Goal: Task Accomplishment & Management: Manage account settings

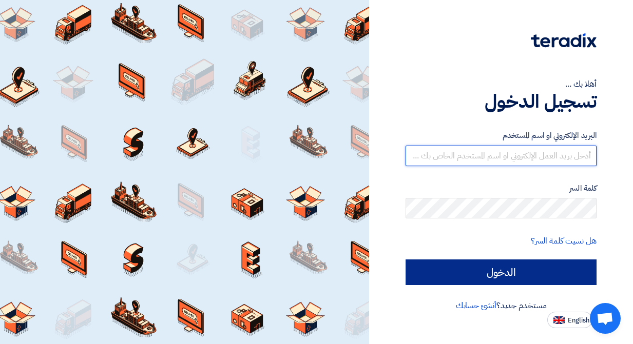
type input "[EMAIL_ADDRESS][DOMAIN_NAME]"
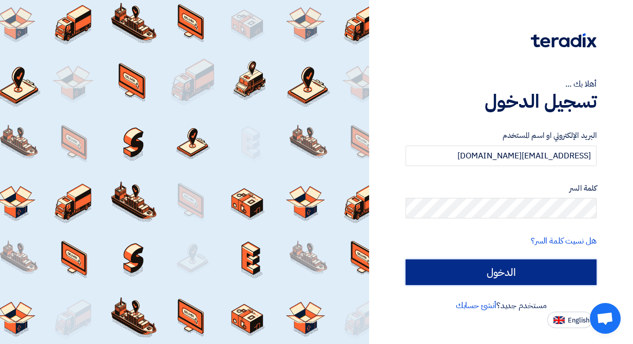
click at [455, 261] on input "الدخول" at bounding box center [501, 273] width 191 height 26
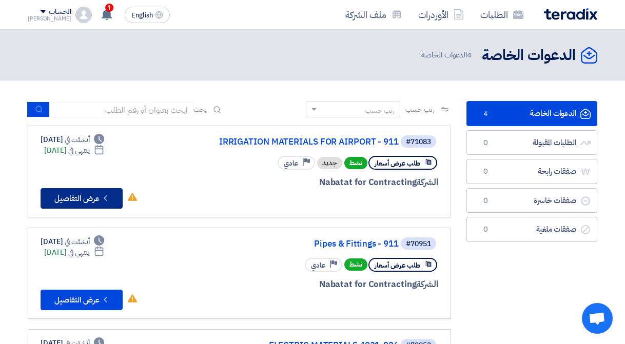
click at [93, 203] on button "Check details عرض التفاصيل" at bounding box center [82, 198] width 82 height 21
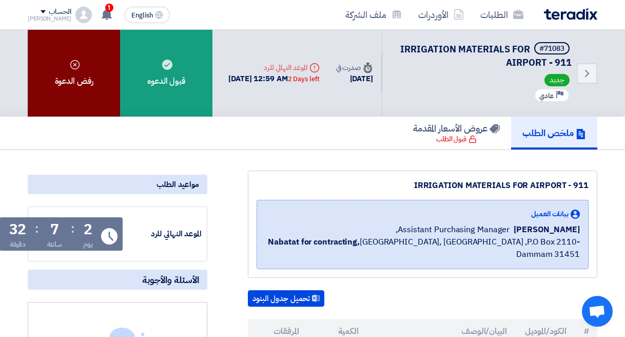
drag, startPoint x: 122, startPoint y: 94, endPoint x: 84, endPoint y: 66, distance: 47.3
click at [83, 62] on div "رفض الدعوة" at bounding box center [74, 73] width 92 height 87
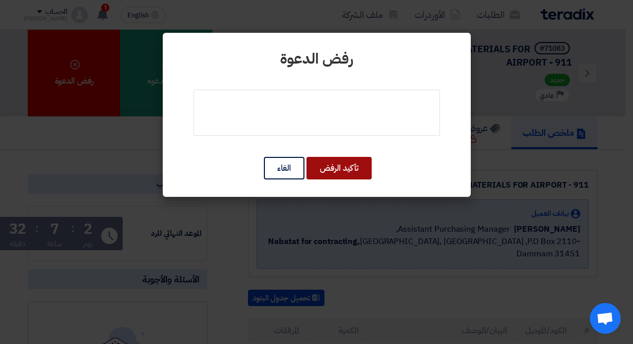
click at [327, 161] on button "تأكيد الرفض" at bounding box center [338, 168] width 65 height 23
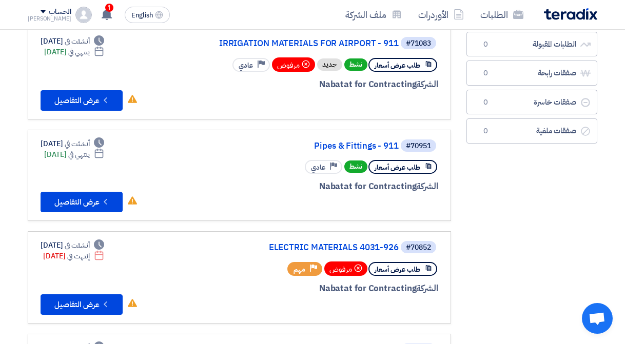
scroll to position [103, 0]
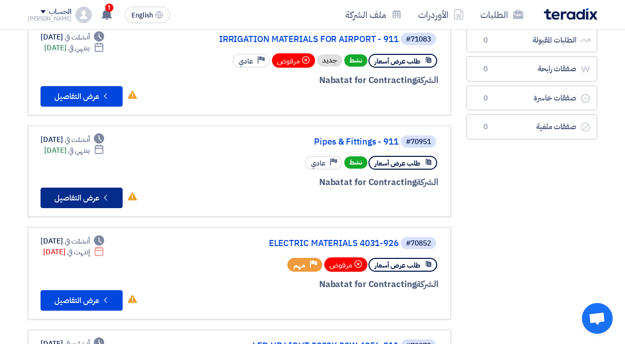
click at [90, 199] on button "Check details عرض التفاصيل" at bounding box center [82, 198] width 82 height 21
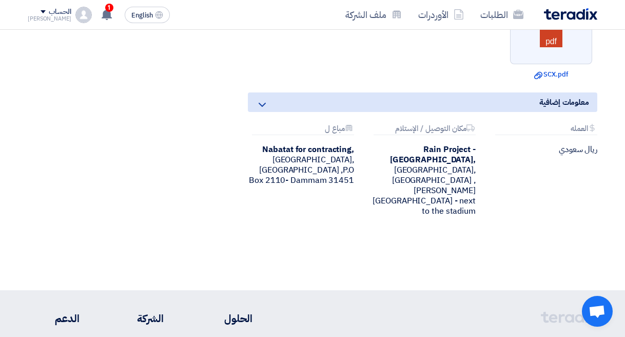
scroll to position [411, 0]
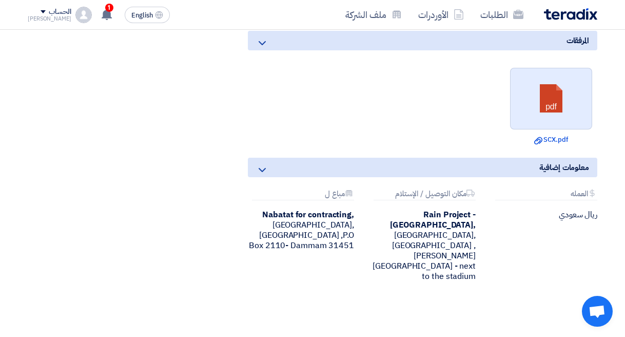
click at [562, 94] on link at bounding box center [552, 99] width 82 height 62
